Goal: Information Seeking & Learning: Learn about a topic

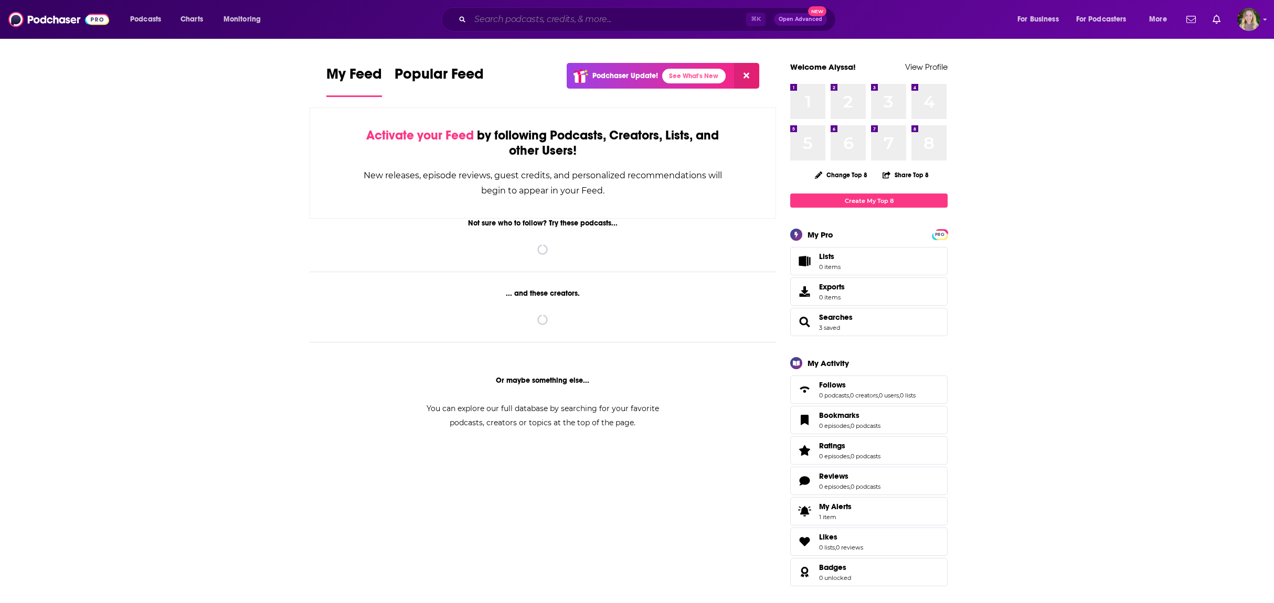
click at [525, 20] on input "Search podcasts, credits, & more..." at bounding box center [608, 19] width 276 height 17
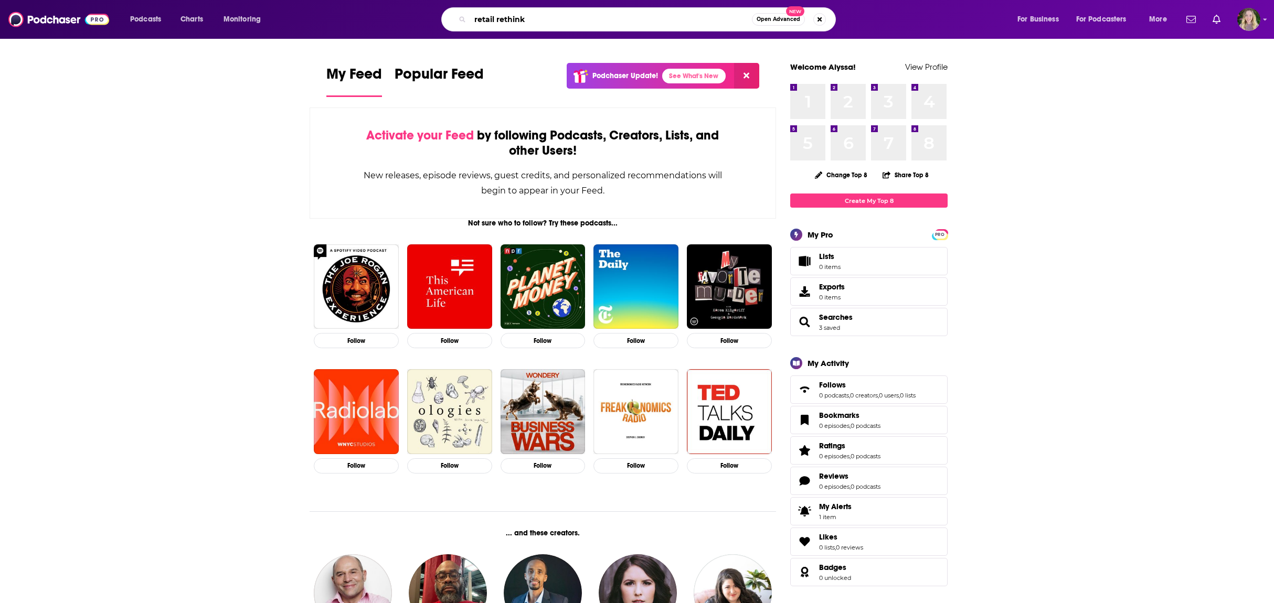
type input "retail rethink"
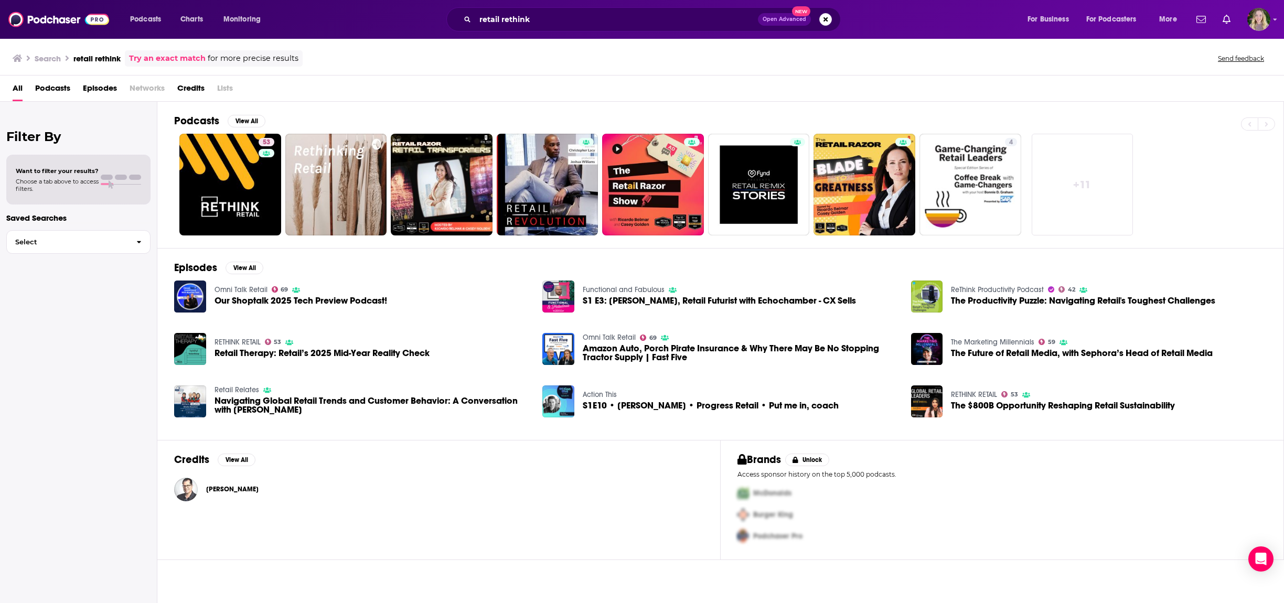
click at [239, 340] on link "RETHINK RETAIL" at bounding box center [238, 342] width 46 height 9
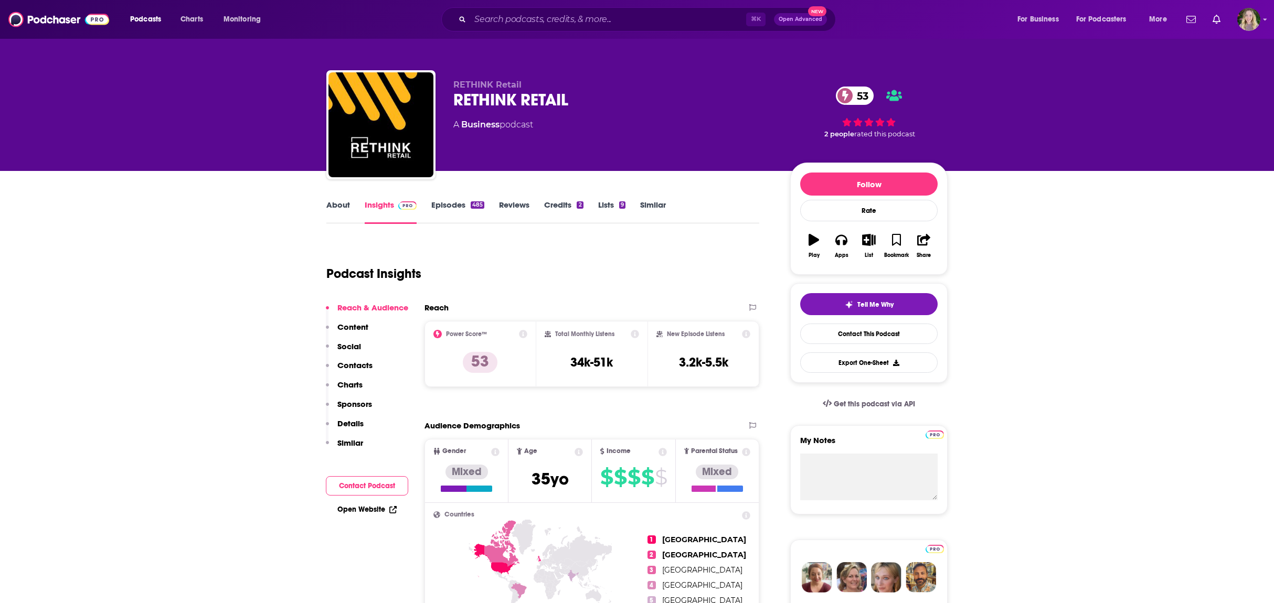
click at [332, 209] on link "About" at bounding box center [338, 212] width 24 height 24
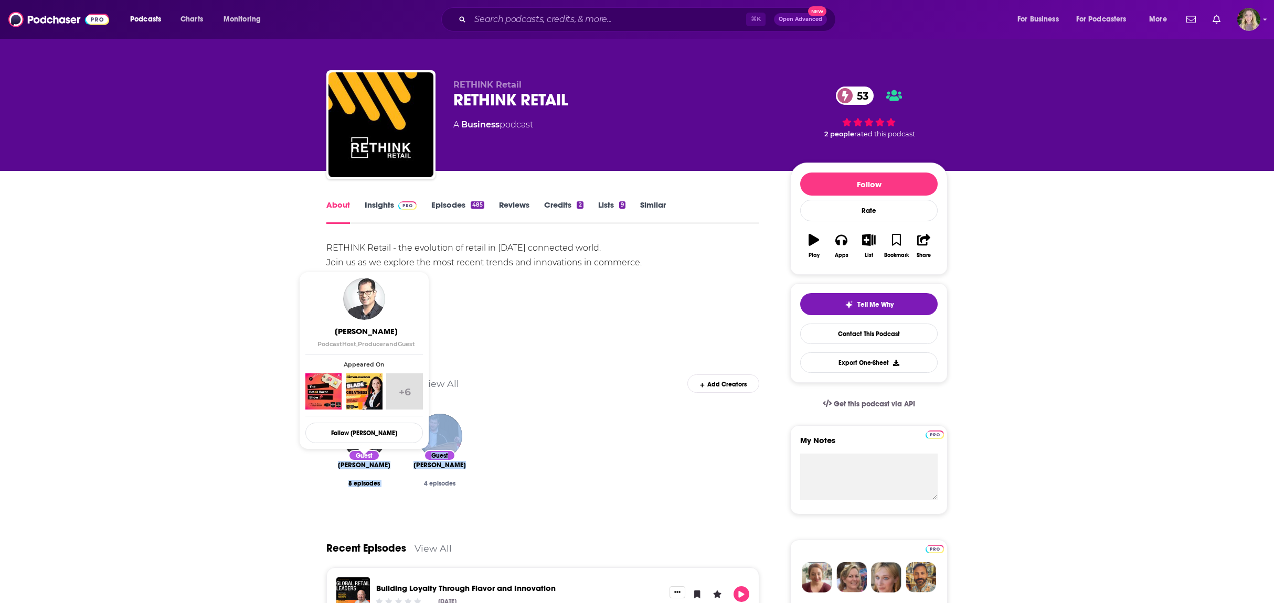
drag, startPoint x: 474, startPoint y: 471, endPoint x: 338, endPoint y: 466, distance: 135.9
click at [338, 466] on div "Guest Ricardo Belmar 8 episodes Guest Jeff Roster 4 episodes" at bounding box center [542, 460] width 433 height 111
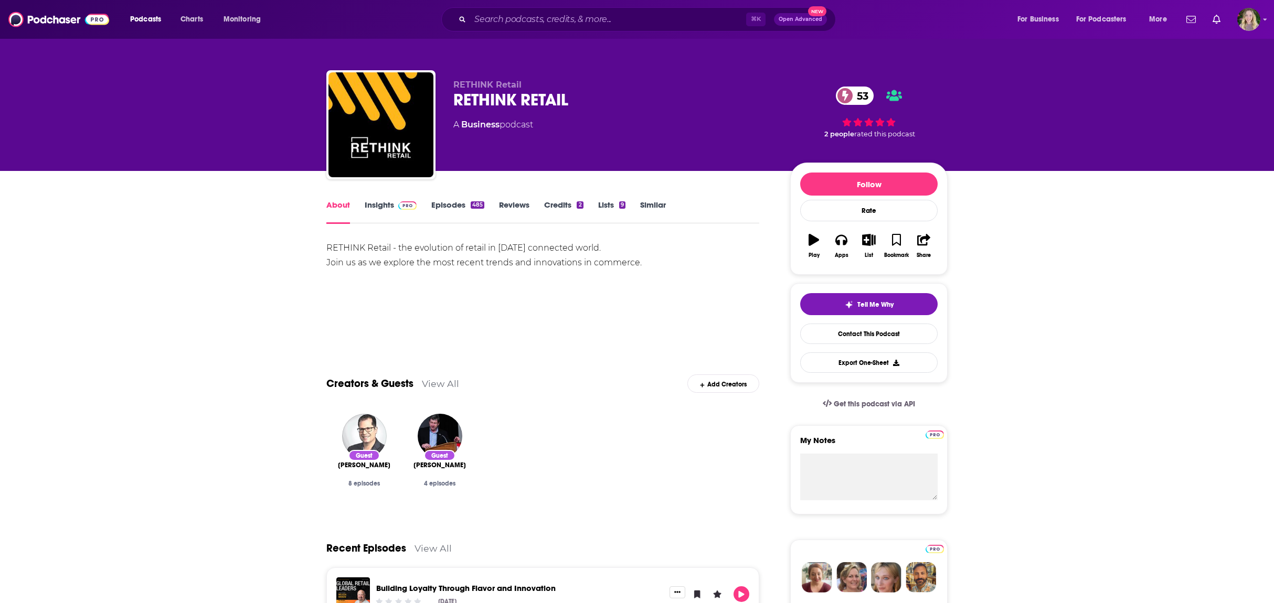
click at [597, 322] on div "Show More" at bounding box center [542, 328] width 433 height 18
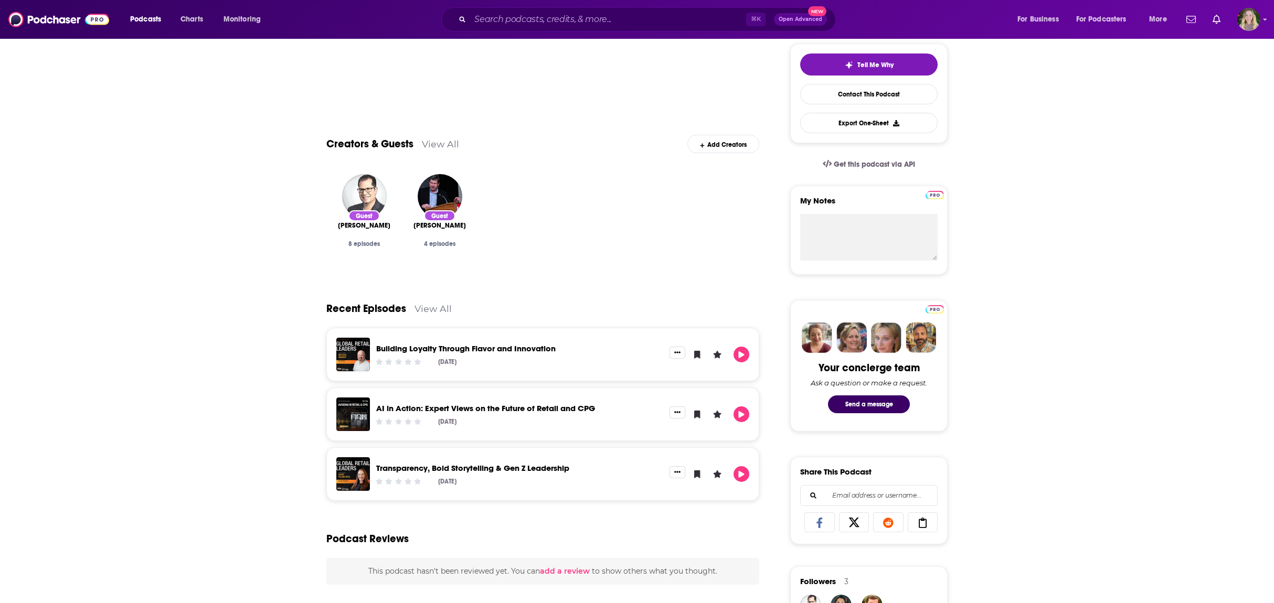
scroll to position [254, 0]
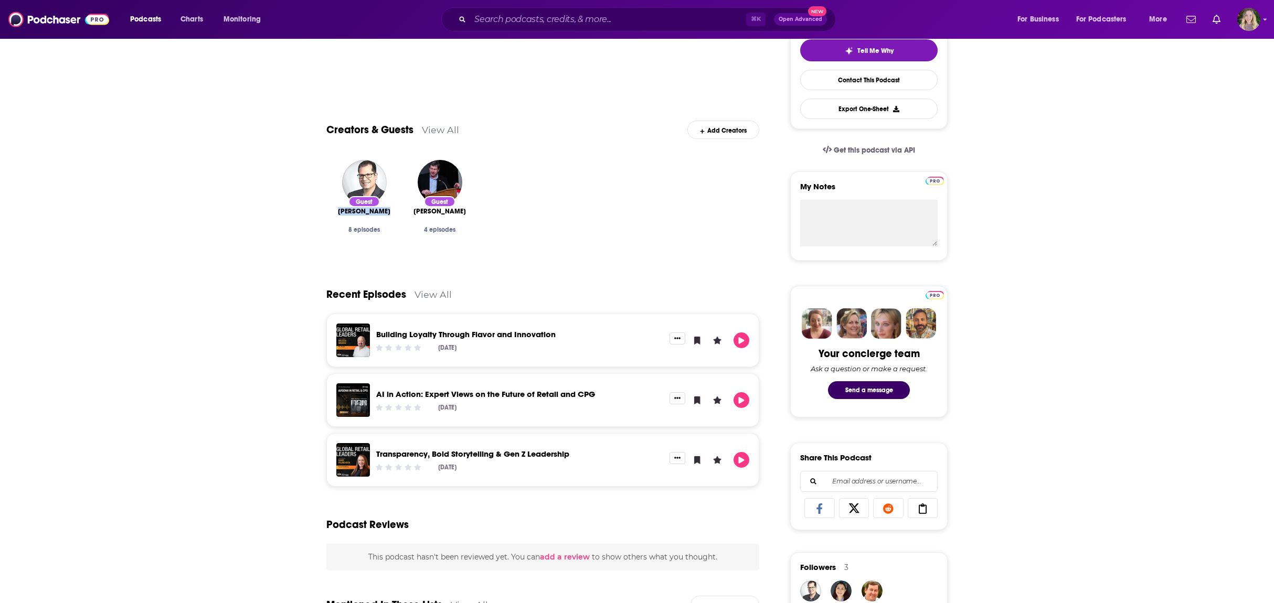
drag, startPoint x: 341, startPoint y: 210, endPoint x: 624, endPoint y: 183, distance: 284.0
click at [409, 221] on div "Guest Ricardo Belmar 8 episodes Guest Jeff Roster 4 episodes" at bounding box center [542, 207] width 433 height 111
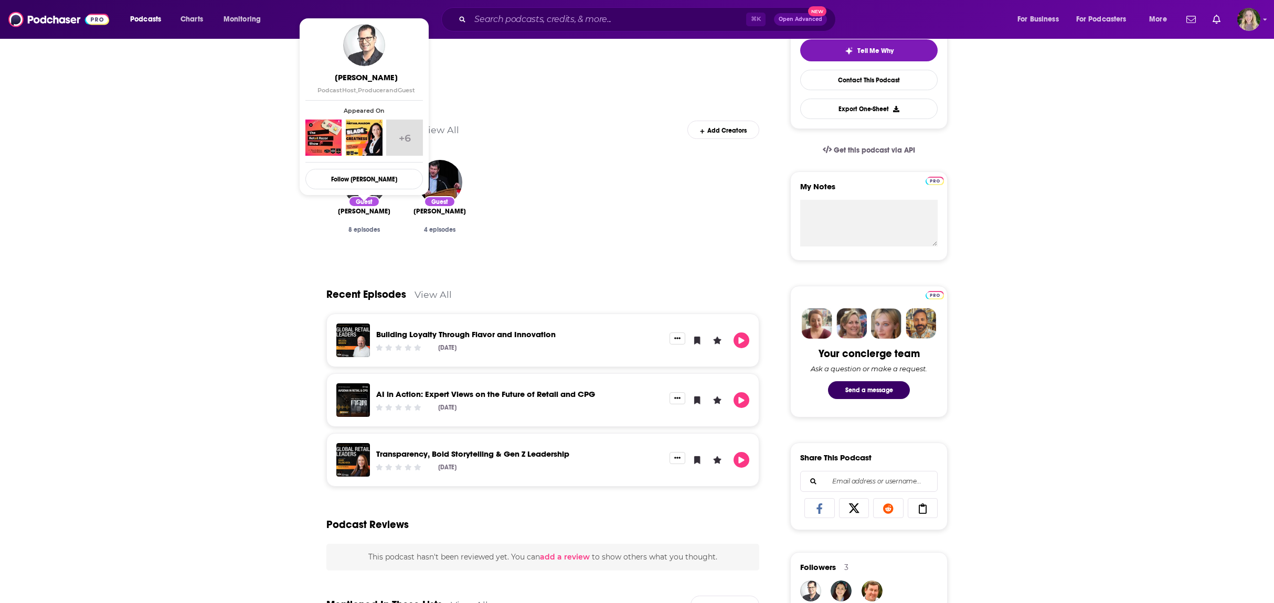
drag, startPoint x: 574, startPoint y: 158, endPoint x: 555, endPoint y: 211, distance: 55.7
click at [573, 159] on div "Guest Ricardo Belmar 8 episodes Guest Jeff Roster 4 episodes" at bounding box center [542, 207] width 433 height 111
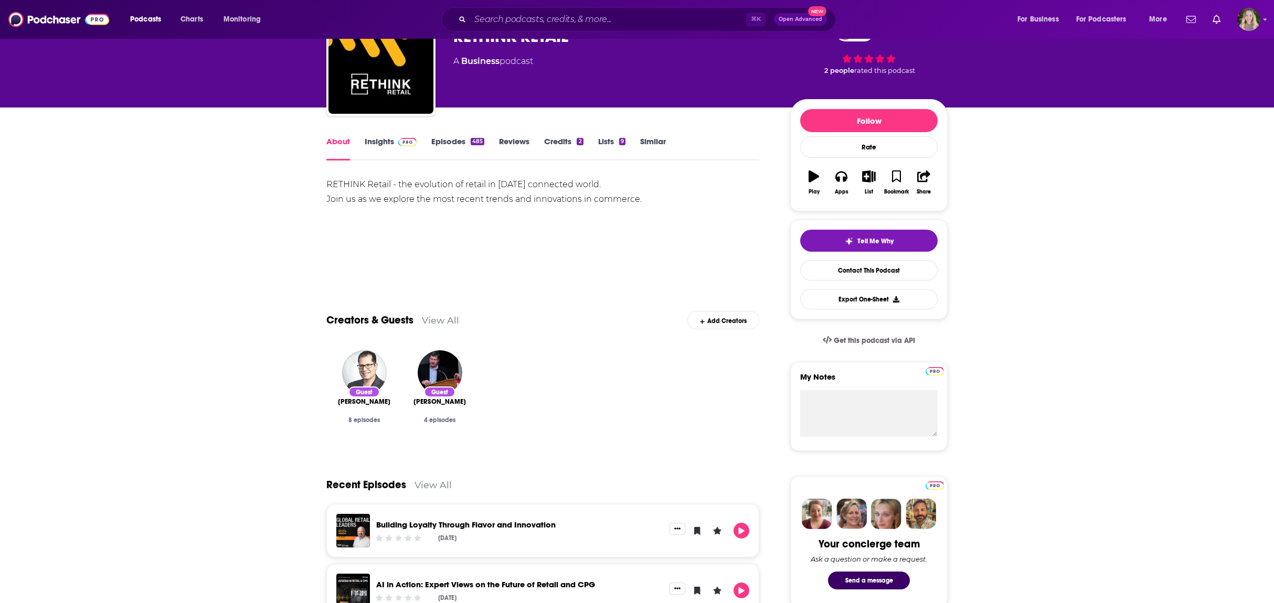
scroll to position [0, 0]
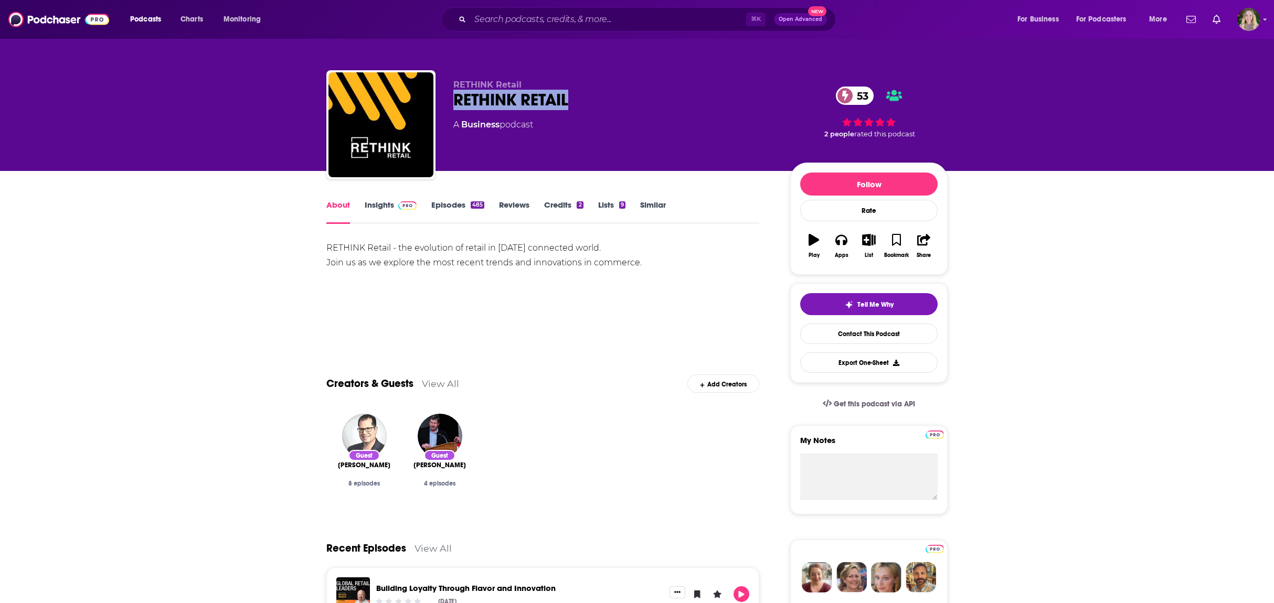
drag, startPoint x: 571, startPoint y: 107, endPoint x: 450, endPoint y: 106, distance: 121.2
click at [450, 106] on div "RETHINK Retail RETHINK RETAIL 53 A Business podcast 53 2 people rated this podc…" at bounding box center [636, 126] width 621 height 113
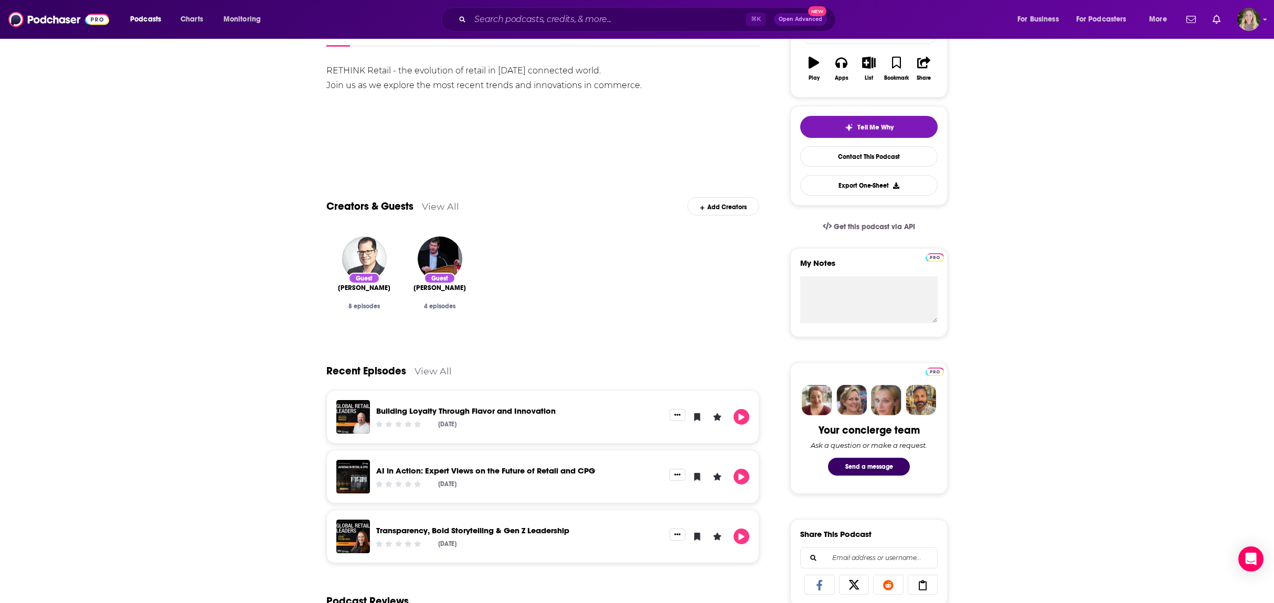
scroll to position [187, 0]
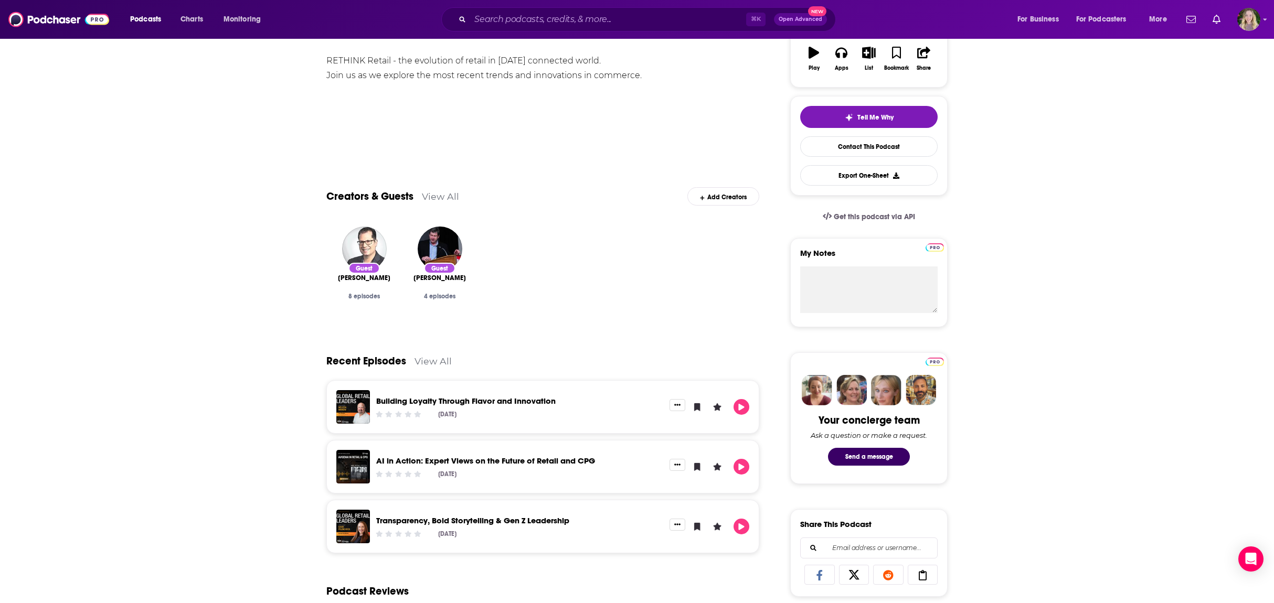
click at [537, 396] on link "Building Loyalty Through Flavor and Innovation" at bounding box center [465, 401] width 179 height 10
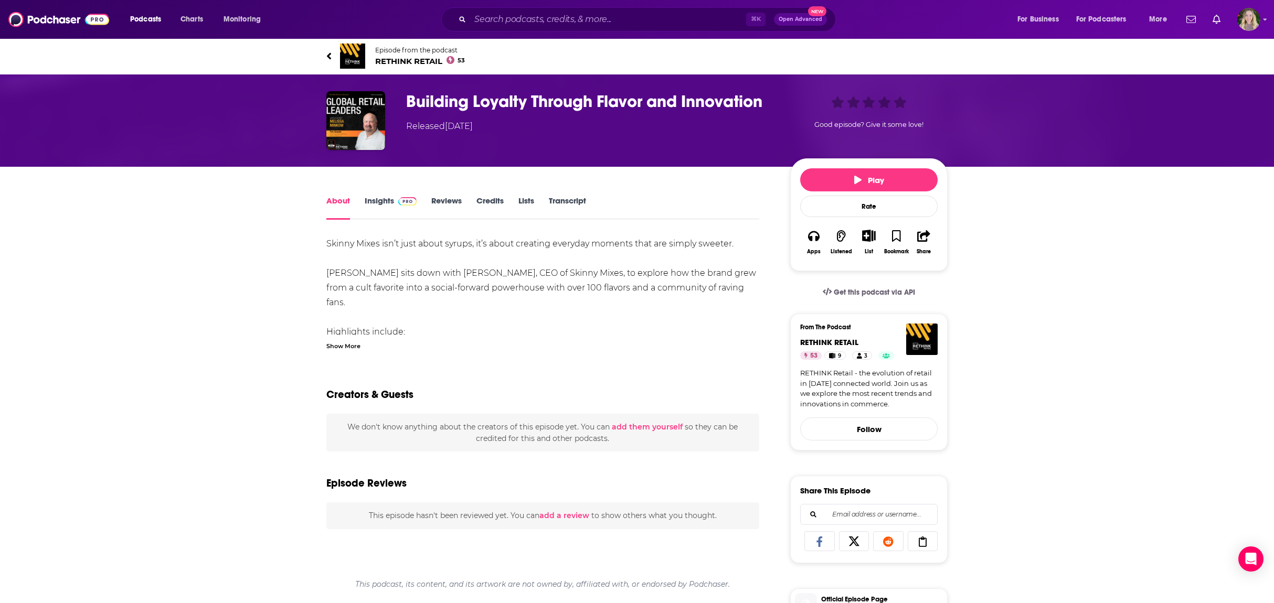
click at [349, 346] on div "Show More" at bounding box center [343, 345] width 34 height 10
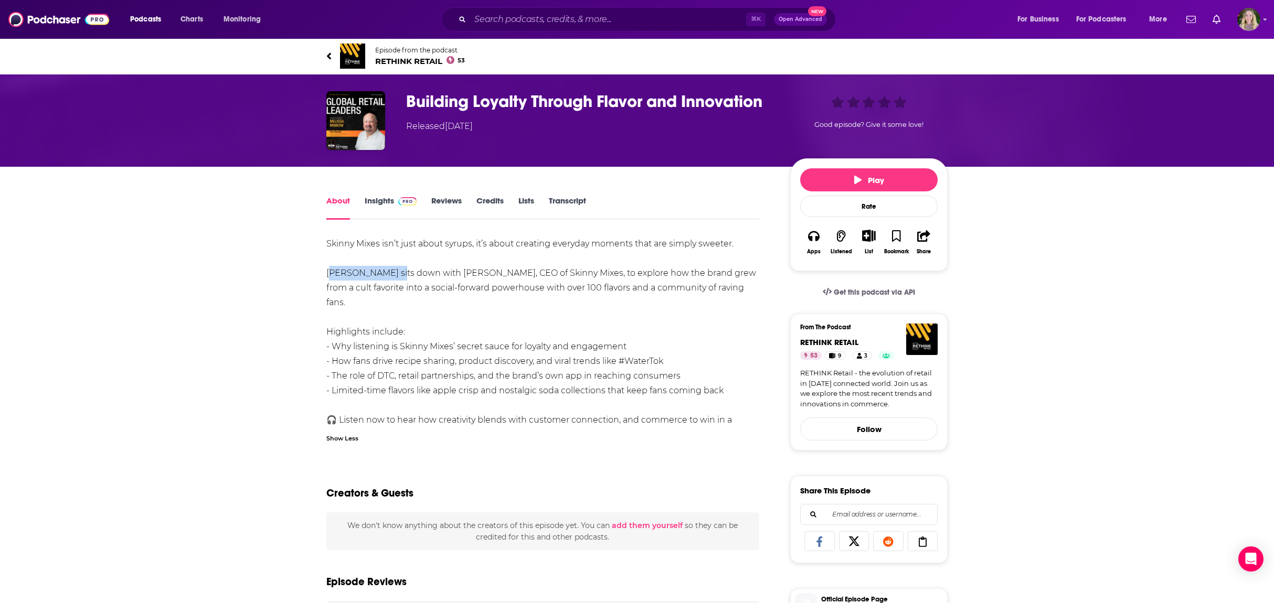
drag, startPoint x: 315, startPoint y: 273, endPoint x: 372, endPoint y: 275, distance: 57.2
click at [393, 277] on div "About Insights Reviews Credits Lists Transcript Skinny Mixes isn’t just about s…" at bounding box center [549, 591] width 480 height 795
copy div "Melissa Minkow"
